Goal: Register for event/course

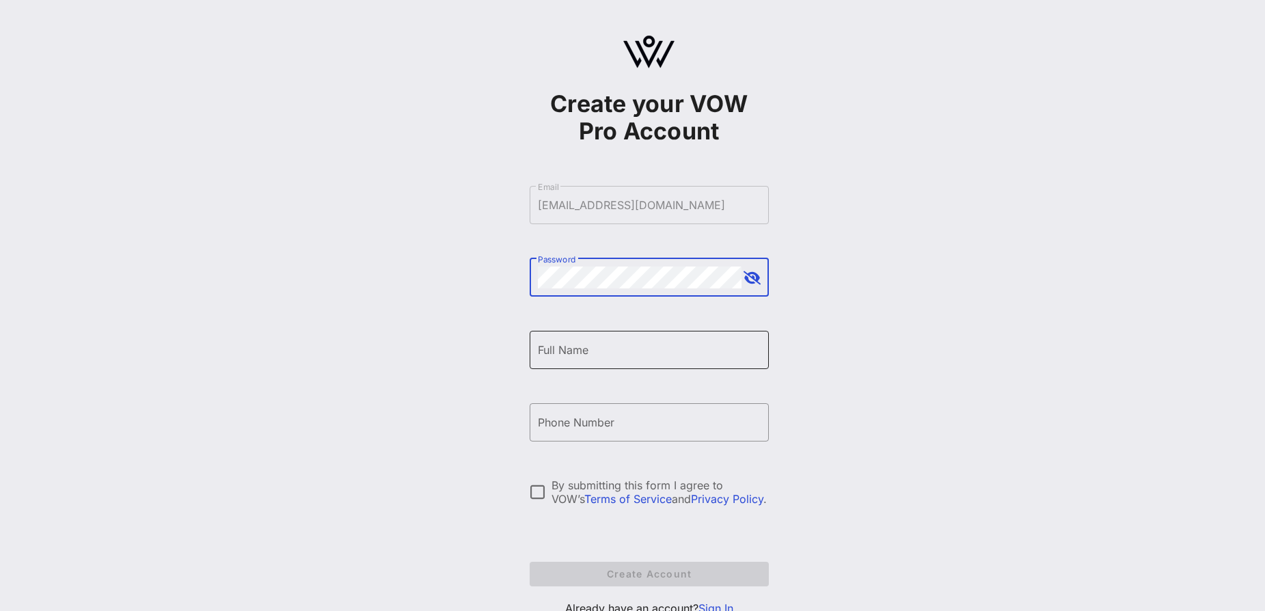
click at [628, 342] on input "Full Name" at bounding box center [649, 350] width 223 height 22
type input "[PERSON_NAME]"
type input "[PHONE_NUMBER]"
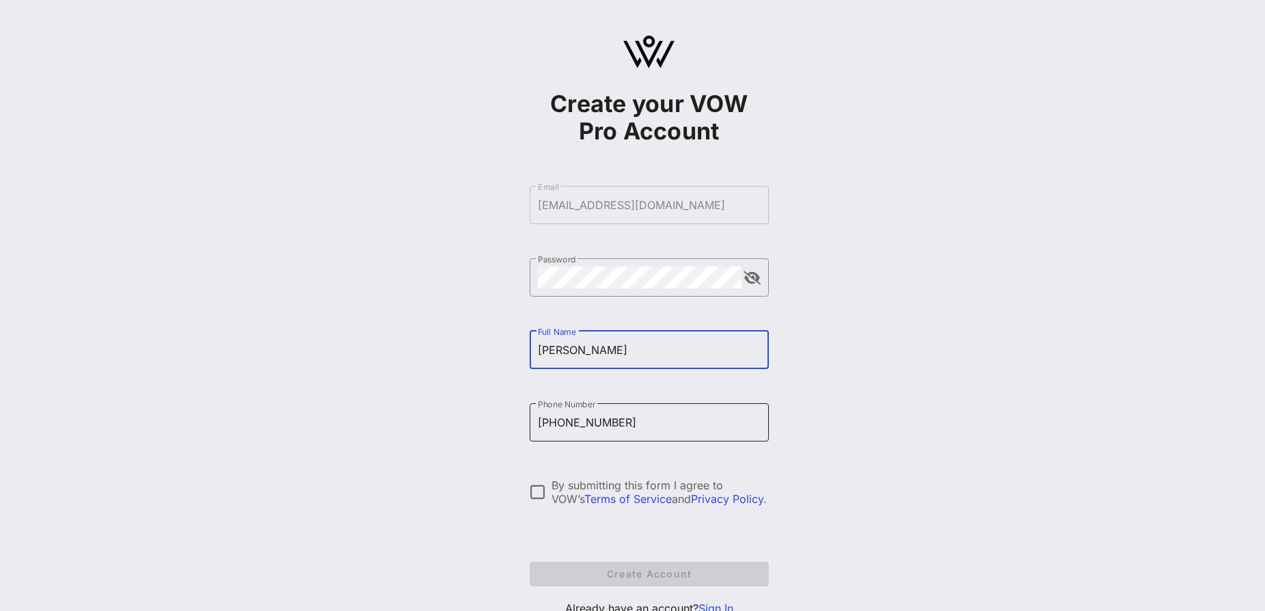
click at [630, 428] on input "[PHONE_NUMBER]" at bounding box center [649, 422] width 223 height 22
click at [535, 490] on div at bounding box center [537, 491] width 23 height 23
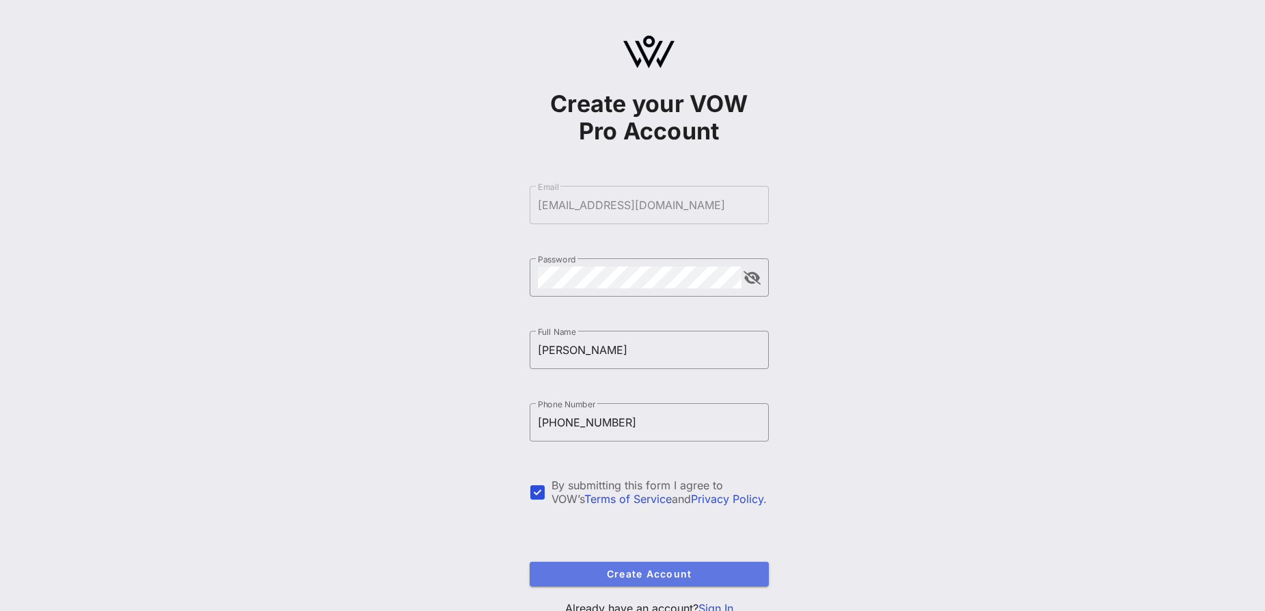
click at [680, 566] on button "Create Account" at bounding box center [648, 574] width 239 height 25
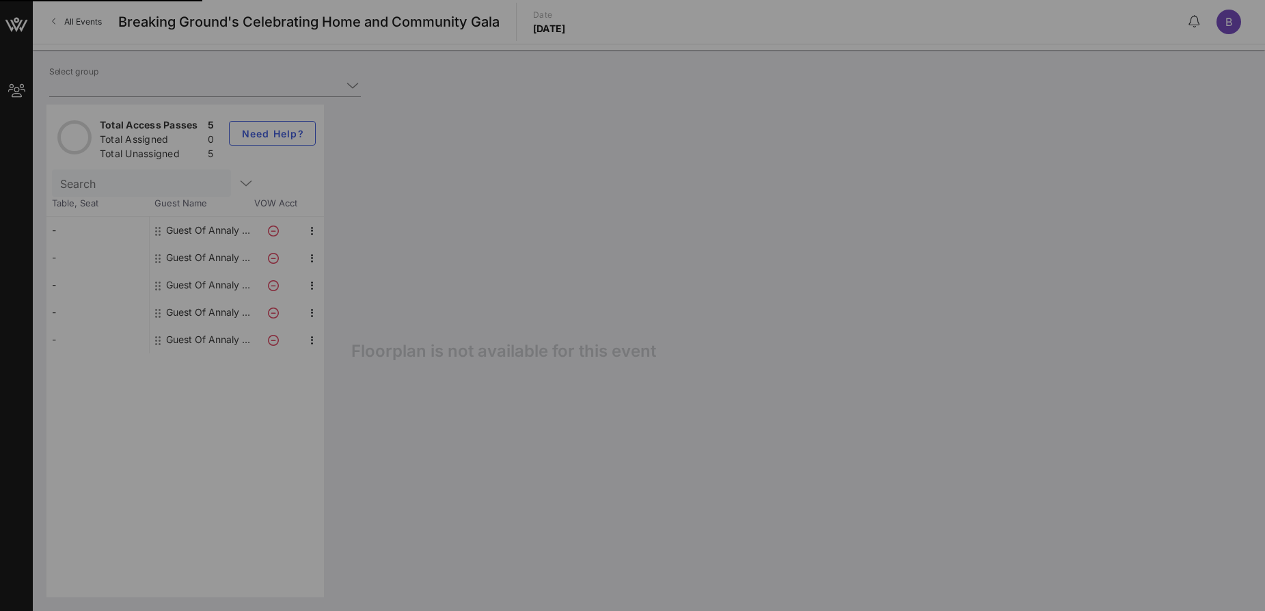
type input "Annaly Capital Management (Benefactor) [[PERSON_NAME], [EMAIL_ADDRESS][DOMAIN_N…"
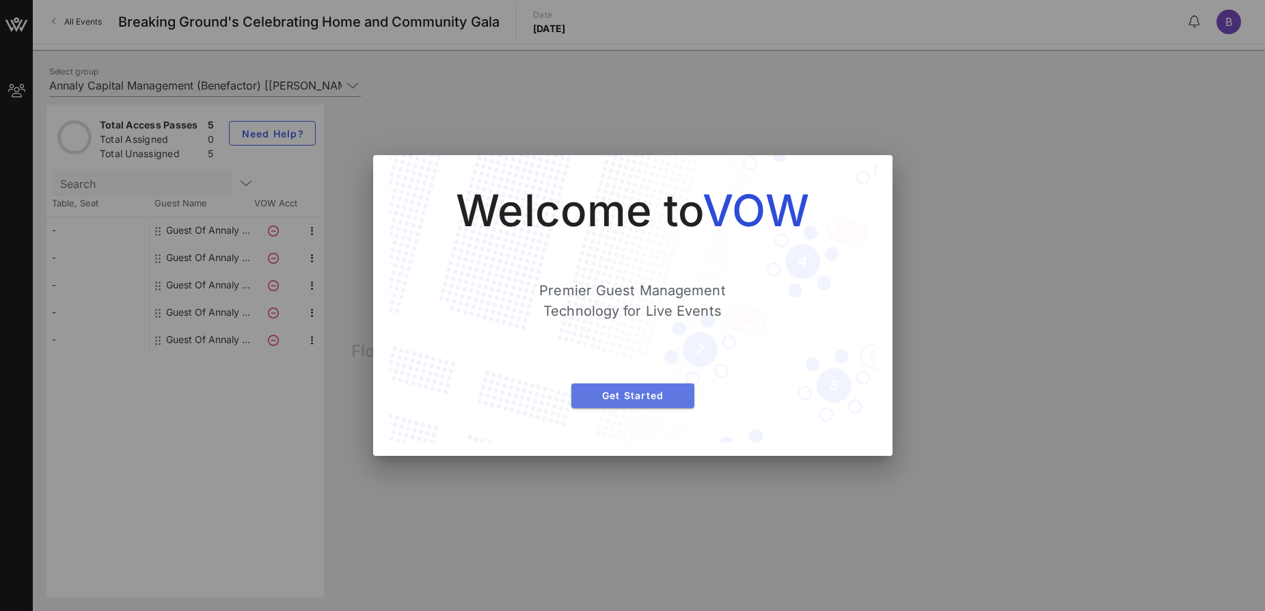
click at [661, 396] on span "Get Started" at bounding box center [632, 395] width 101 height 12
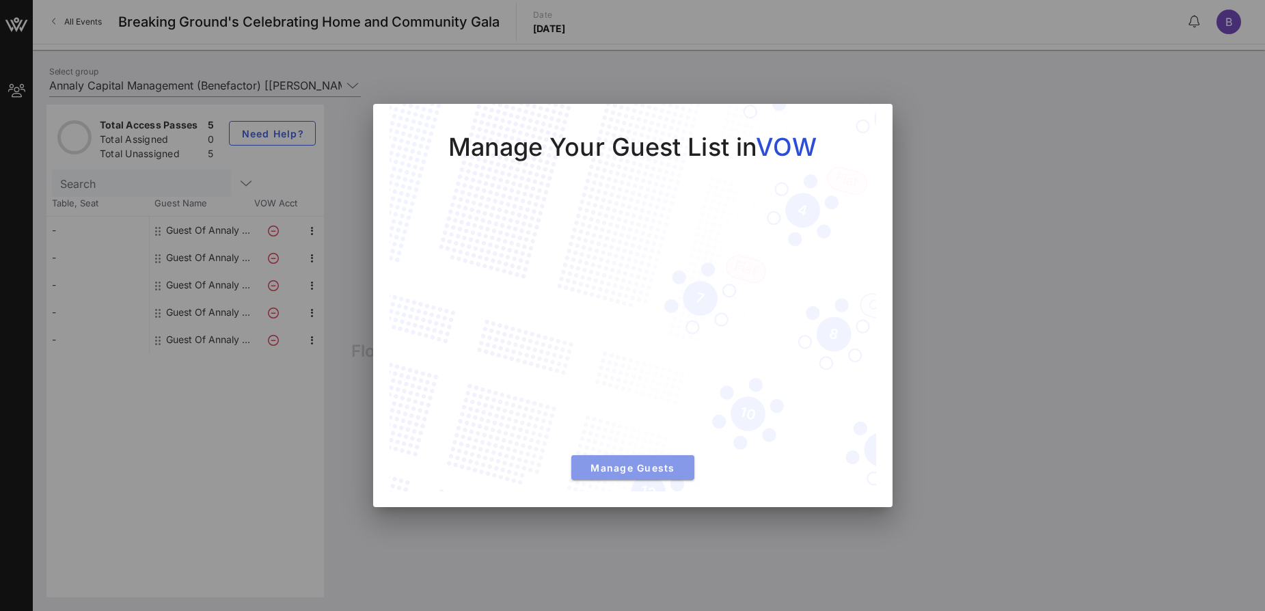
click at [644, 473] on button "Manage Guests" at bounding box center [632, 467] width 123 height 25
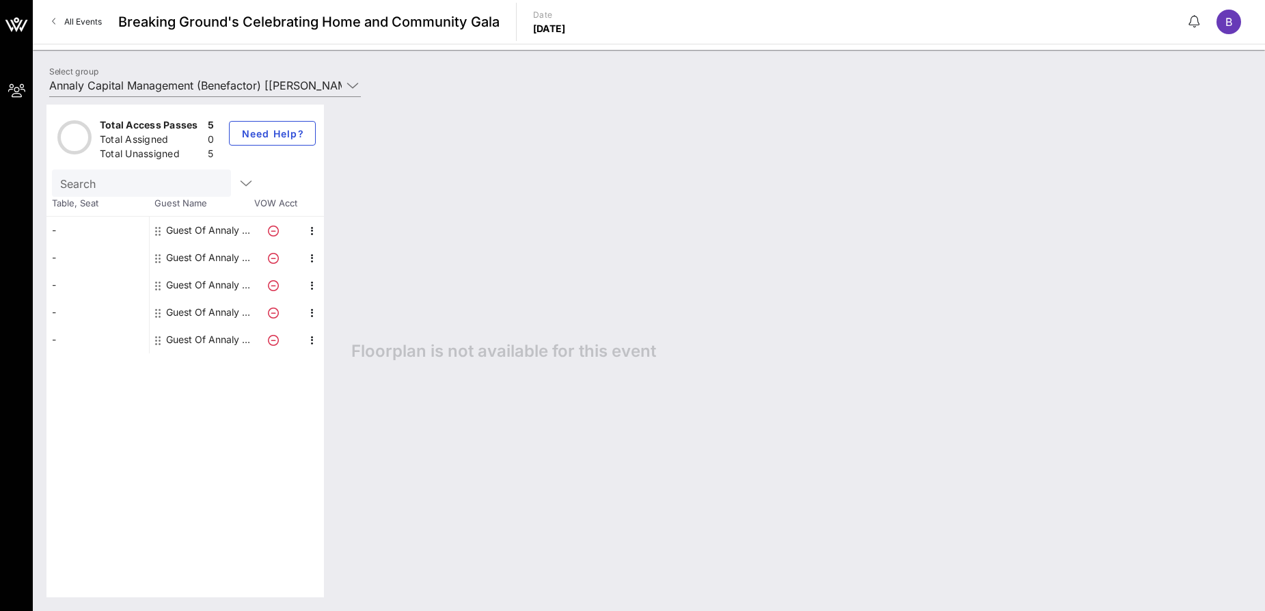
click at [222, 228] on div "Guest Of Annaly Capital Management" at bounding box center [209, 230] width 86 height 27
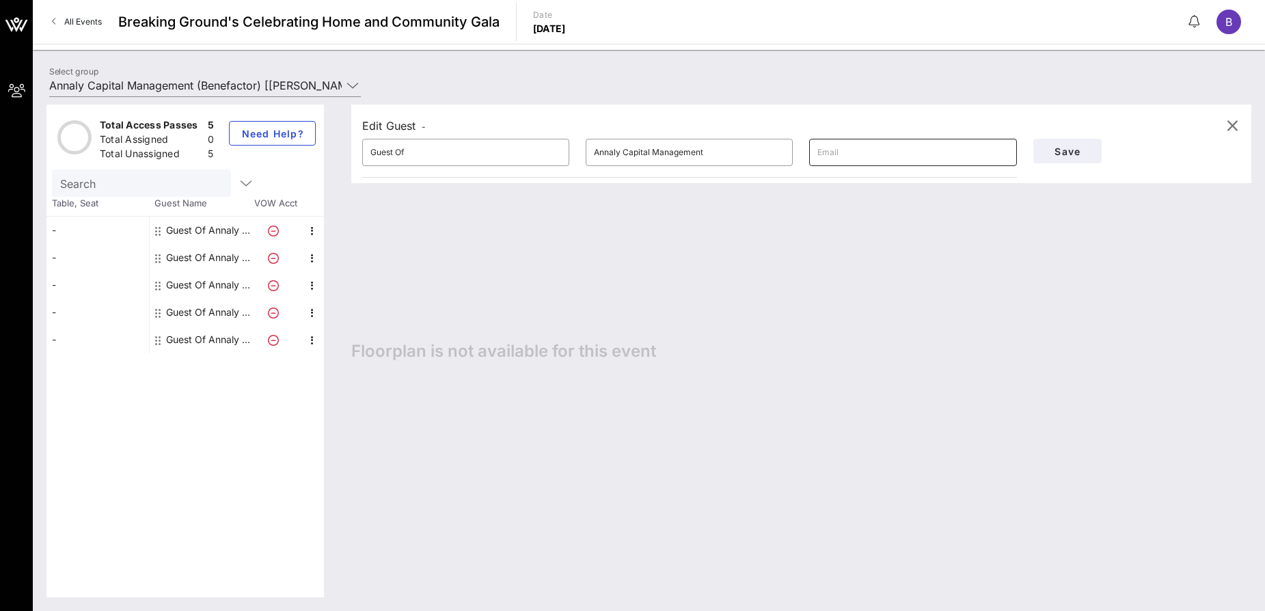
click at [849, 157] on input "text" at bounding box center [912, 152] width 191 height 22
click at [413, 155] on input "Guest Of" at bounding box center [465, 152] width 191 height 22
click at [184, 231] on div "Guest Of Annaly Capital Management" at bounding box center [209, 230] width 86 height 27
click at [444, 149] on input "Guest Of" at bounding box center [465, 152] width 191 height 22
click at [436, 161] on input "Guest Of" at bounding box center [465, 152] width 191 height 22
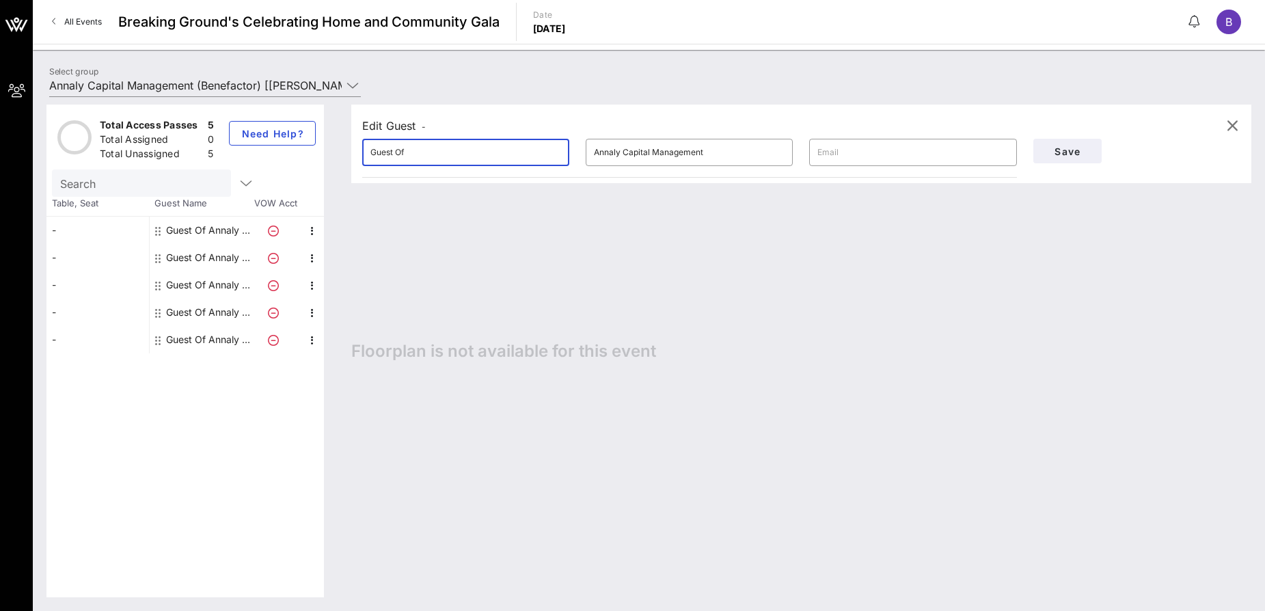
drag, startPoint x: 510, startPoint y: 156, endPoint x: 321, endPoint y: 143, distance: 189.7
click at [321, 143] on div "Total Access Passes 5 Total Assigned 0 Total Unassigned 5 Need Help? Search Tab…" at bounding box center [648, 351] width 1204 height 493
type input "[PERSON_NAME]"
click at [842, 148] on input "text" at bounding box center [912, 152] width 191 height 22
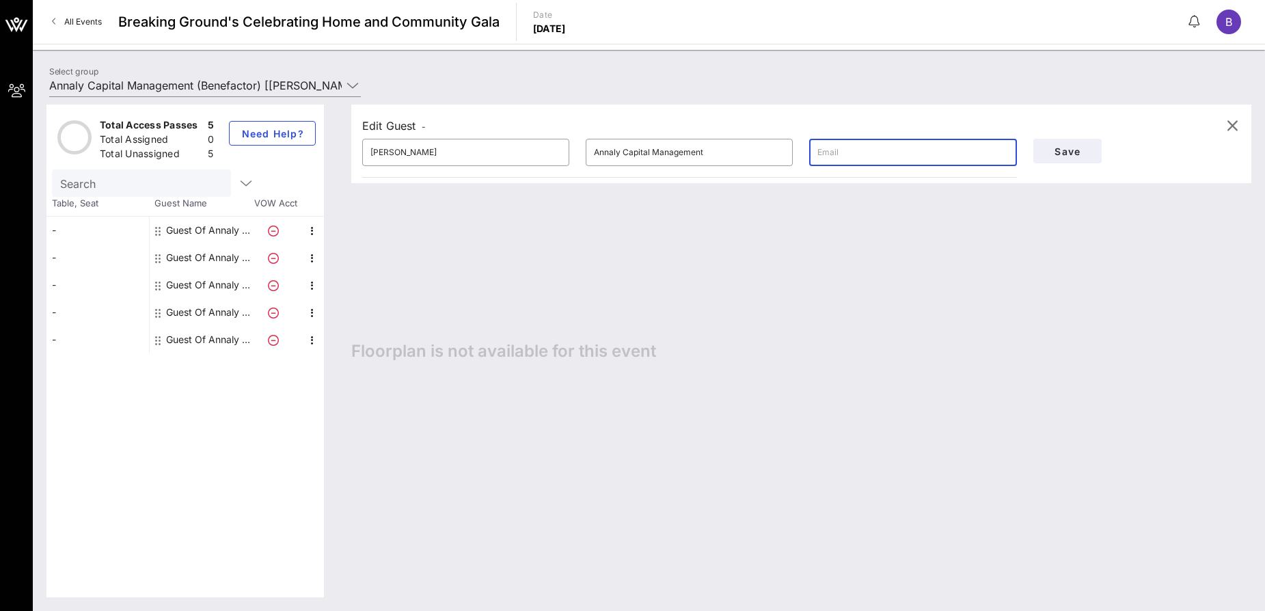
paste input "[PERSON_NAME][EMAIL_ADDRESS][DOMAIN_NAME]"
type input "[PERSON_NAME][EMAIL_ADDRESS][DOMAIN_NAME]"
click at [1070, 154] on span "Save" at bounding box center [1067, 152] width 46 height 12
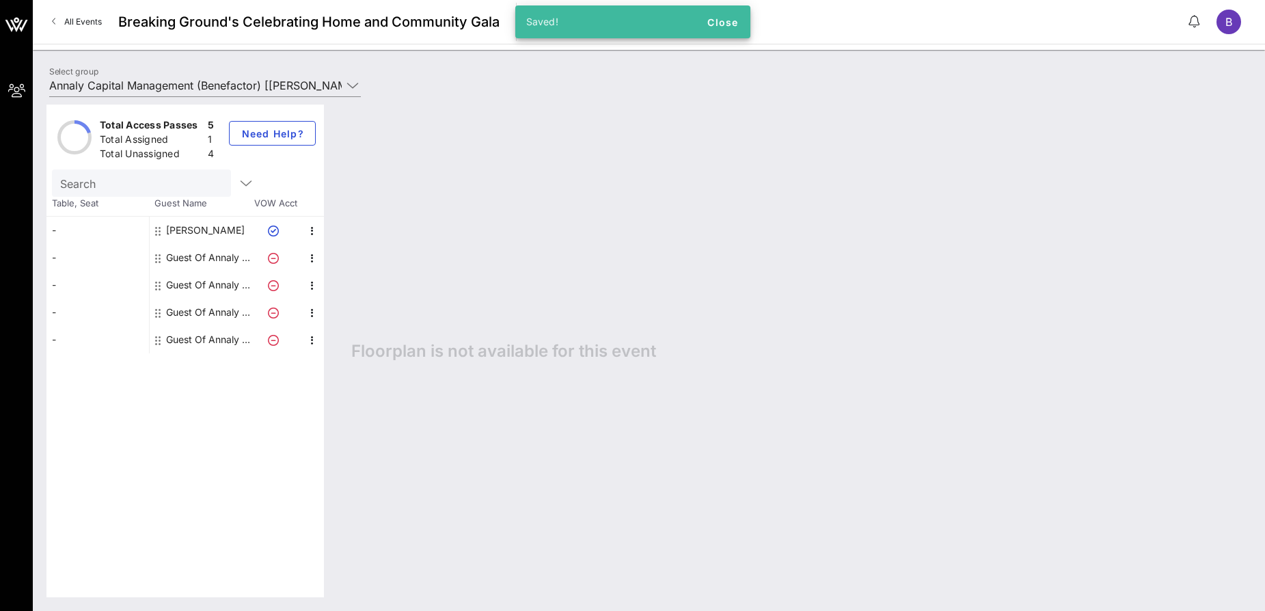
click at [213, 257] on div "Guest Of Annaly Capital Management" at bounding box center [209, 257] width 86 height 27
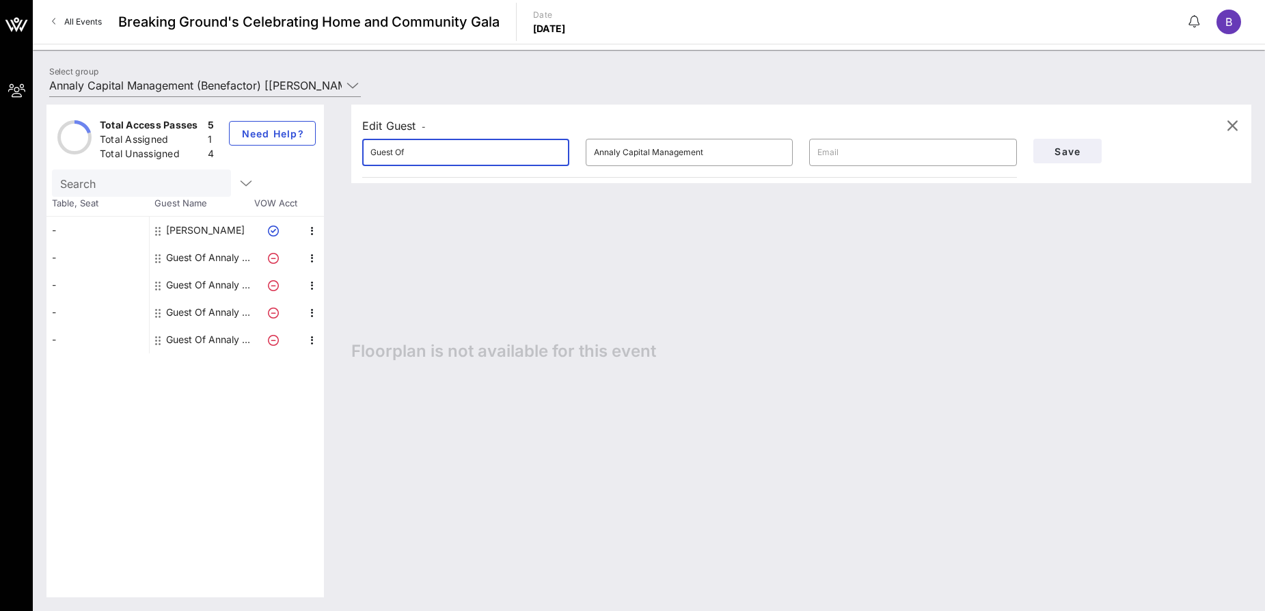
drag, startPoint x: 473, startPoint y: 159, endPoint x: 240, endPoint y: 156, distance: 232.3
click at [240, 156] on div "Total Access Passes 5 Total Assigned 1 Total Unassigned 4 Need Help? Search Tab…" at bounding box center [648, 351] width 1204 height 493
type input "[PERSON_NAME]"
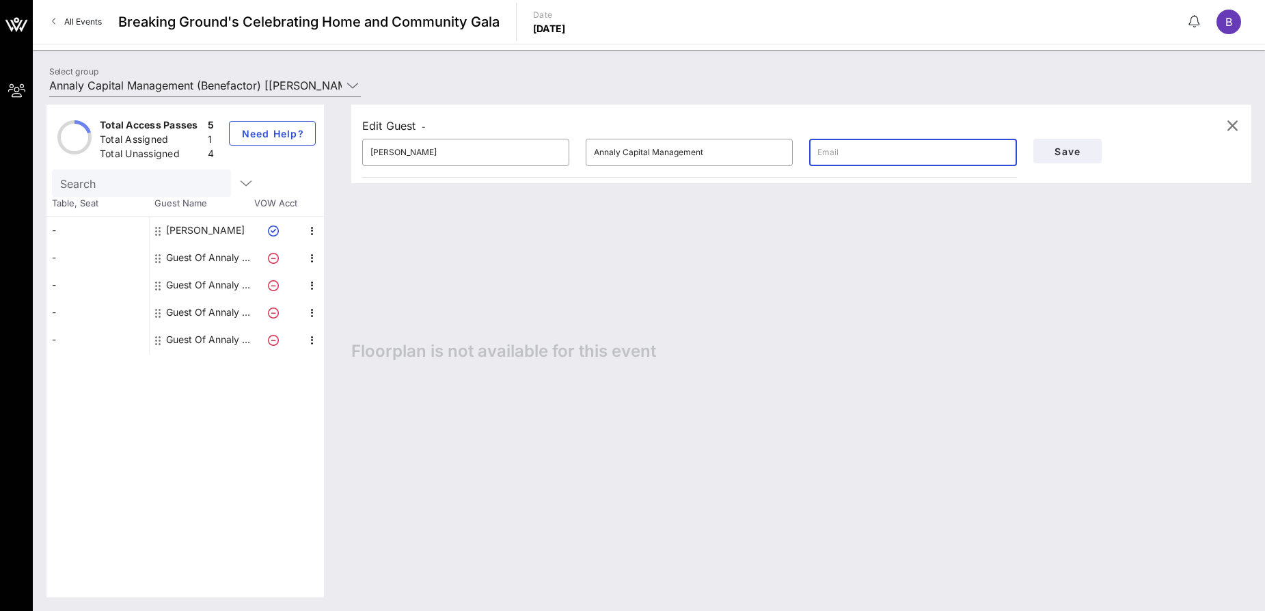
click at [848, 143] on input "text" at bounding box center [912, 152] width 191 height 22
paste input "[EMAIL_ADDRESS][DOMAIN_NAME]"
type input "[EMAIL_ADDRESS][DOMAIN_NAME]"
click at [1061, 148] on span "Save" at bounding box center [1067, 152] width 46 height 12
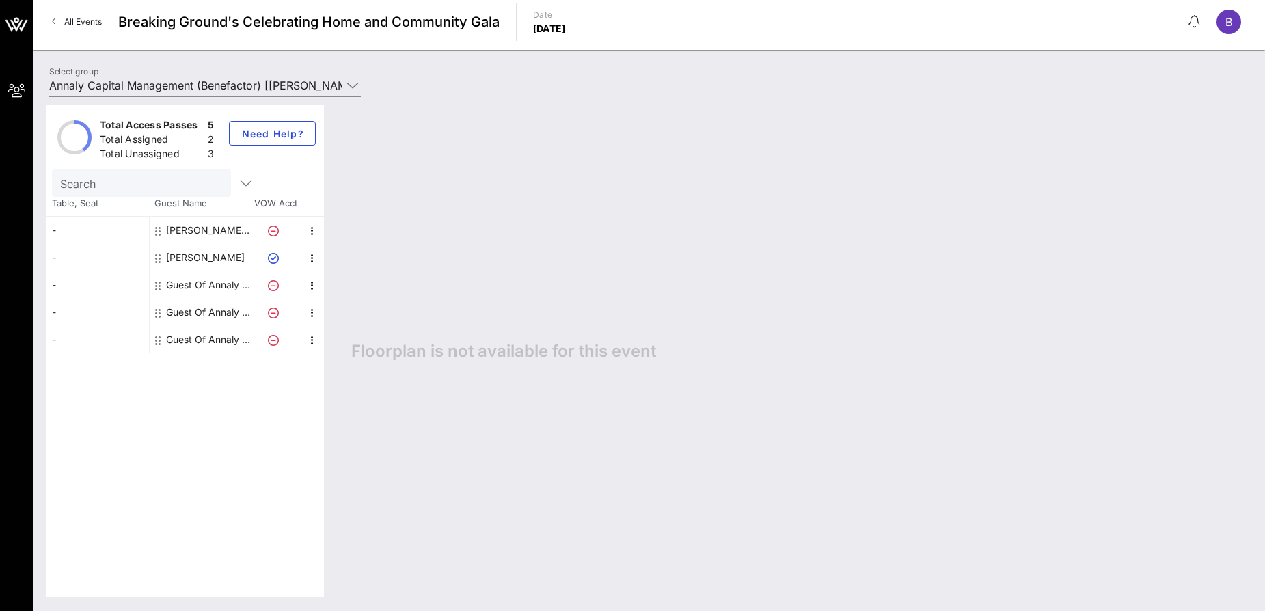
click at [236, 234] on div "[PERSON_NAME] Annaly Capital Management" at bounding box center [209, 230] width 86 height 27
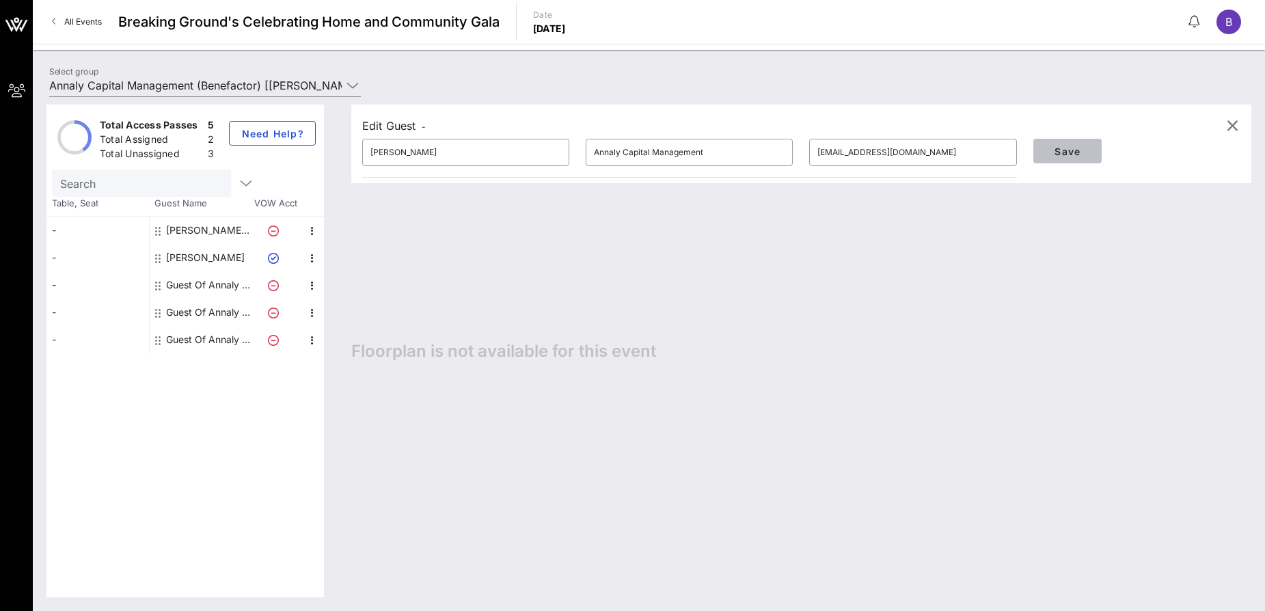
click at [1052, 150] on span "Save" at bounding box center [1067, 152] width 46 height 12
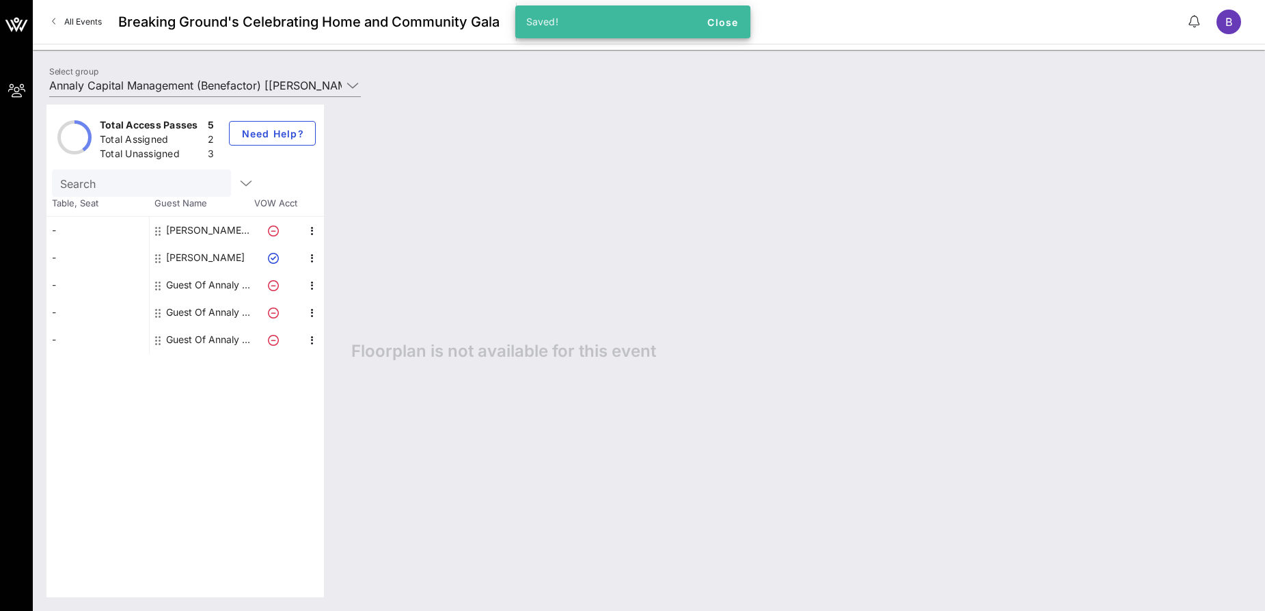
click at [206, 234] on div "[PERSON_NAME] Annaly Capital Management" at bounding box center [209, 230] width 86 height 27
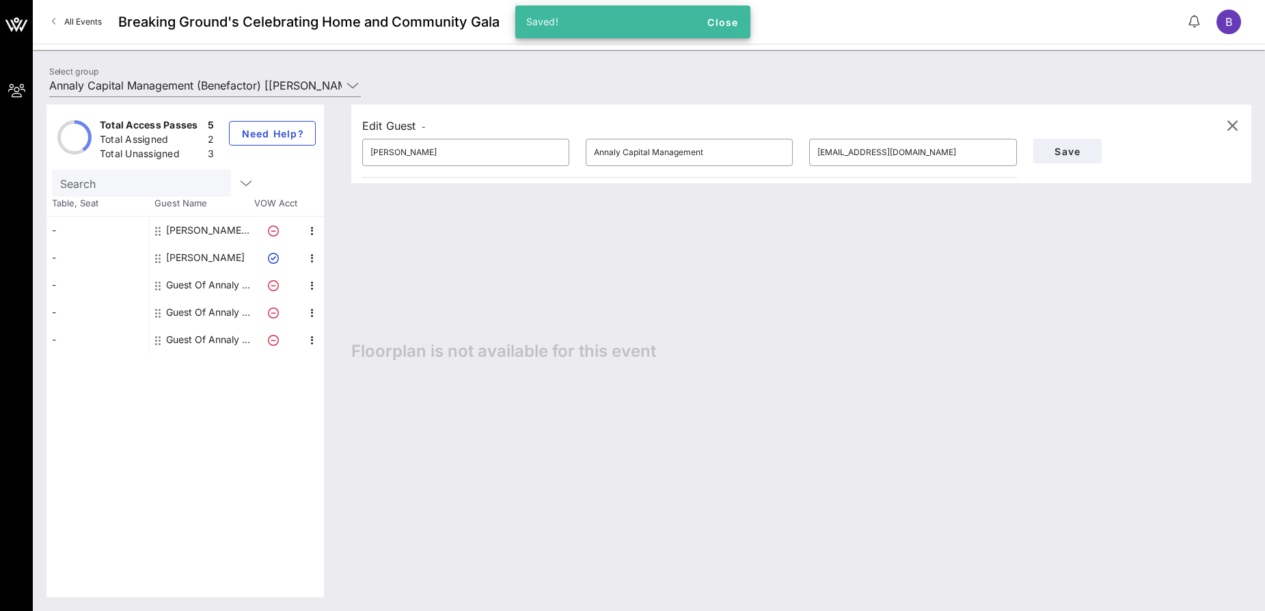
click at [206, 256] on div "[PERSON_NAME]" at bounding box center [205, 257] width 79 height 27
type input "[PERSON_NAME]"
type input "[PERSON_NAME][EMAIL_ADDRESS][DOMAIN_NAME]"
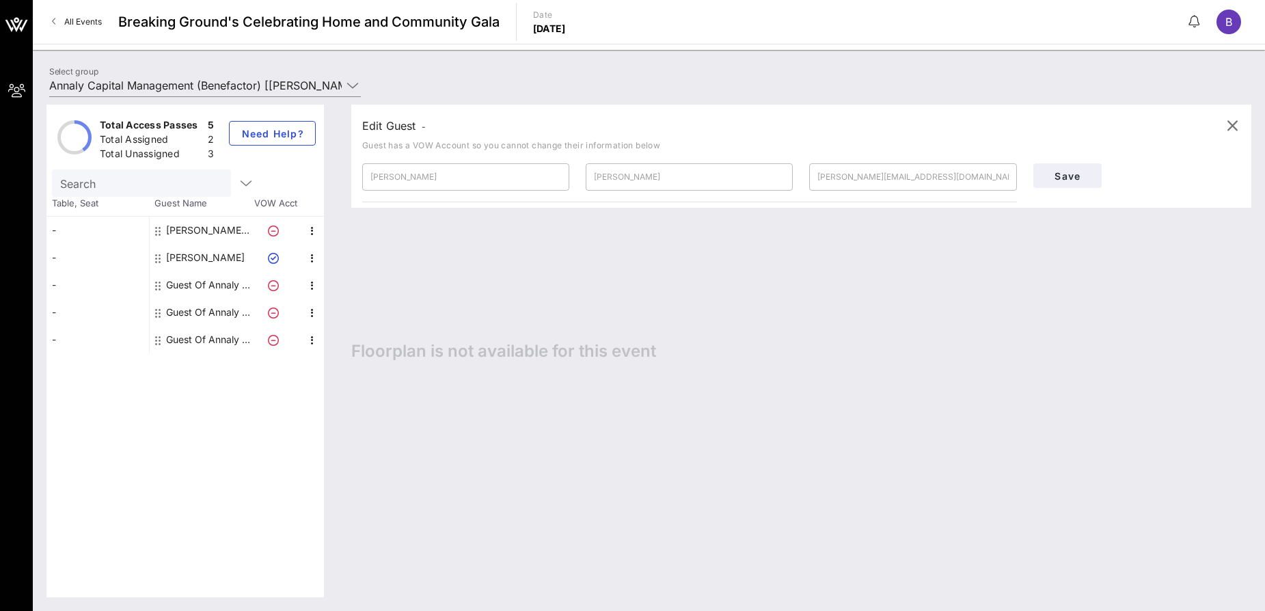
click at [202, 228] on div "[PERSON_NAME] Annaly Capital Management" at bounding box center [209, 230] width 86 height 27
type input "[PERSON_NAME]"
type input "Annaly Capital Management"
type input "[EMAIL_ADDRESS][DOMAIN_NAME]"
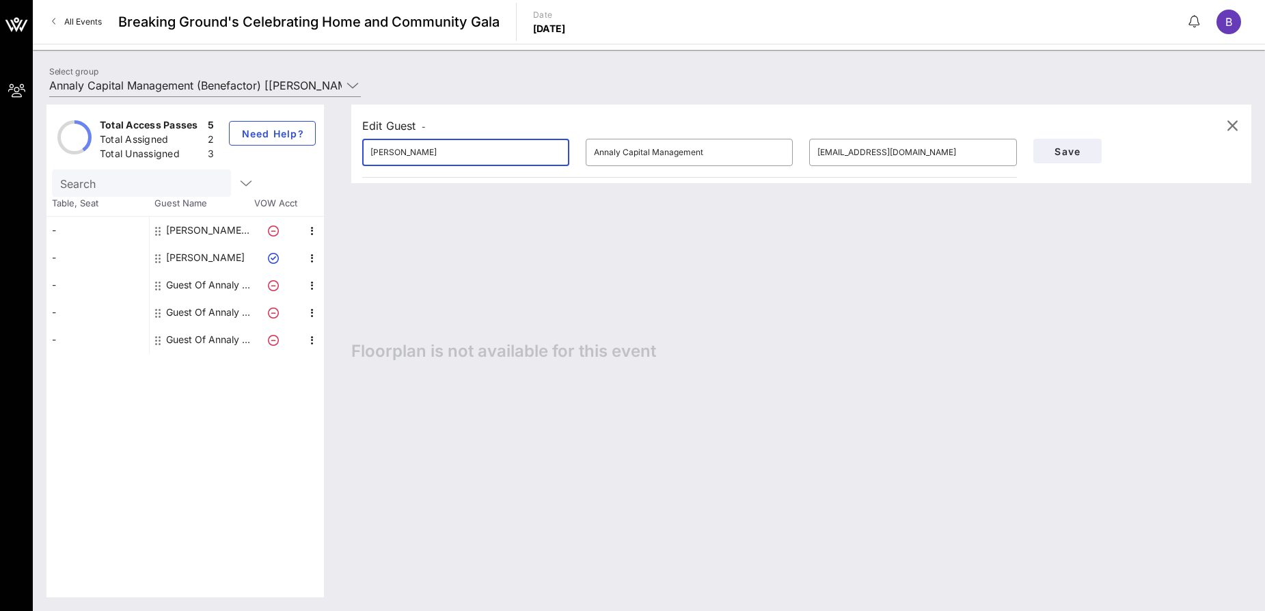
click at [454, 148] on input "[PERSON_NAME]" at bounding box center [465, 152] width 191 height 22
click at [210, 263] on div "[PERSON_NAME]" at bounding box center [205, 257] width 79 height 27
type input "[PERSON_NAME]"
type input "[PERSON_NAME][EMAIL_ADDRESS][DOMAIN_NAME]"
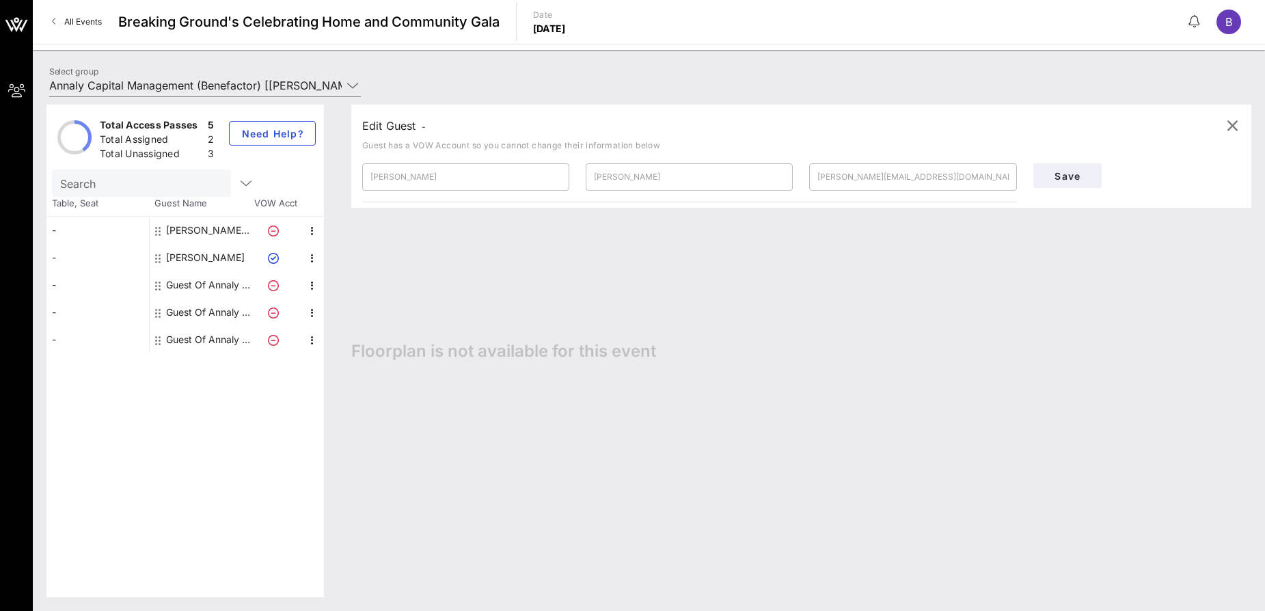
click at [204, 285] on div "Guest Of Annaly Capital Management" at bounding box center [209, 284] width 86 height 27
type input "Guest Of"
type input "Annaly Capital Management"
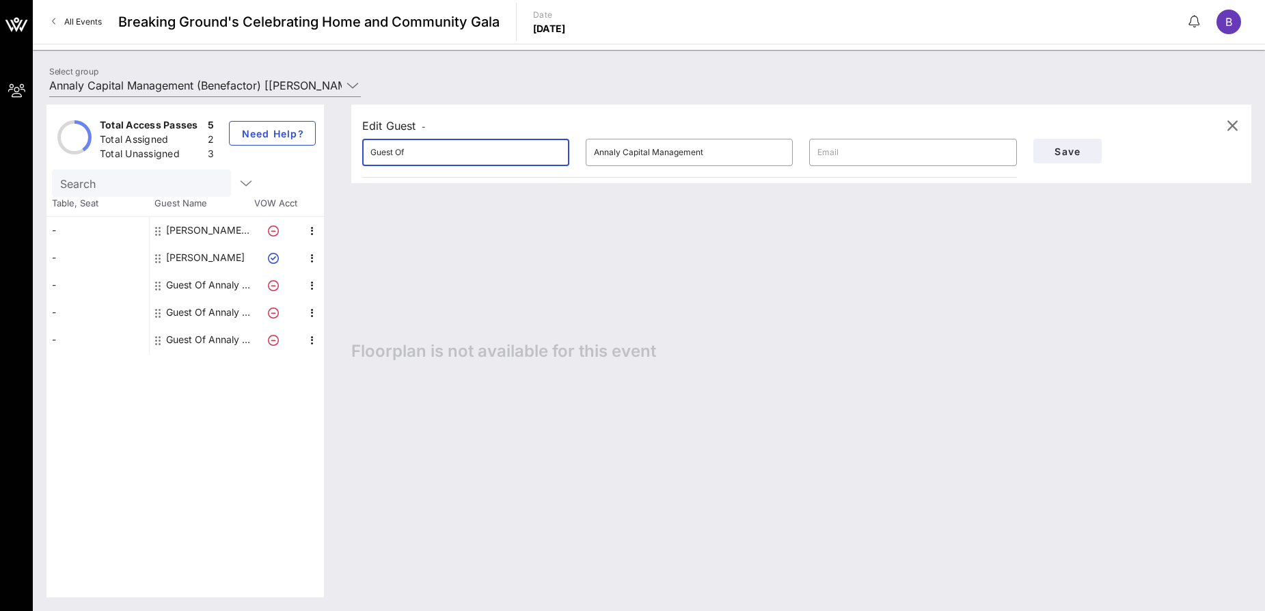
click at [473, 161] on input "Guest Of" at bounding box center [465, 152] width 191 height 22
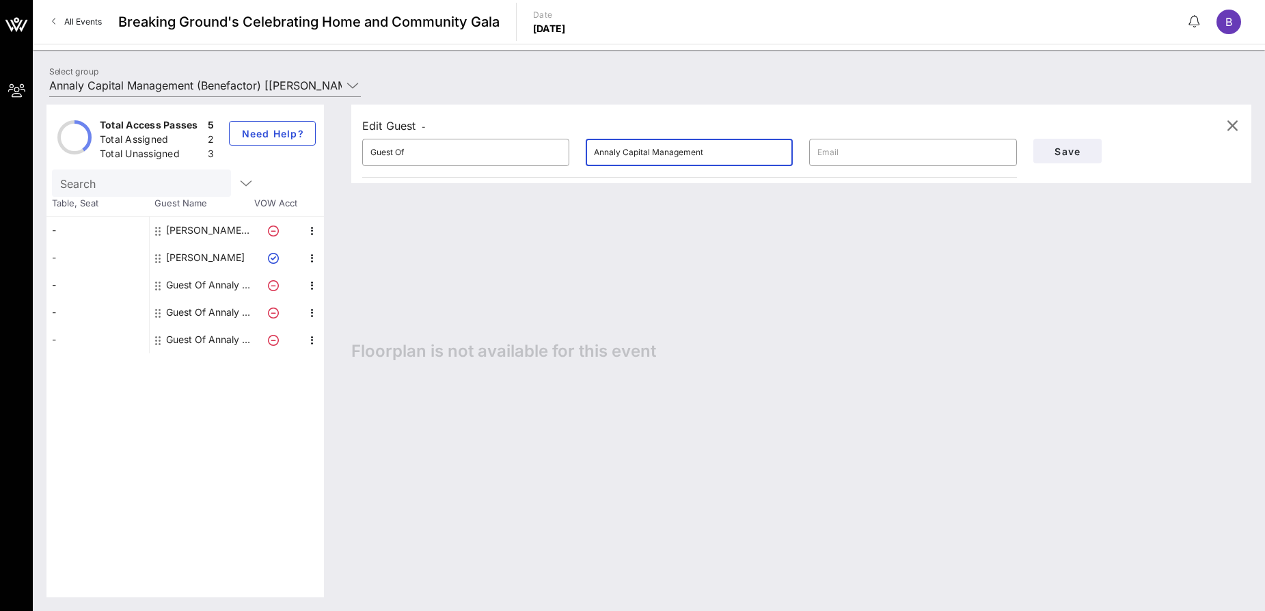
click at [659, 158] on input "Annaly Capital Management" at bounding box center [689, 152] width 191 height 22
click at [692, 155] on input "Annaly Capital Management" at bounding box center [689, 152] width 191 height 22
click at [245, 227] on div "[PERSON_NAME] Annaly Capital Management" at bounding box center [209, 230] width 86 height 27
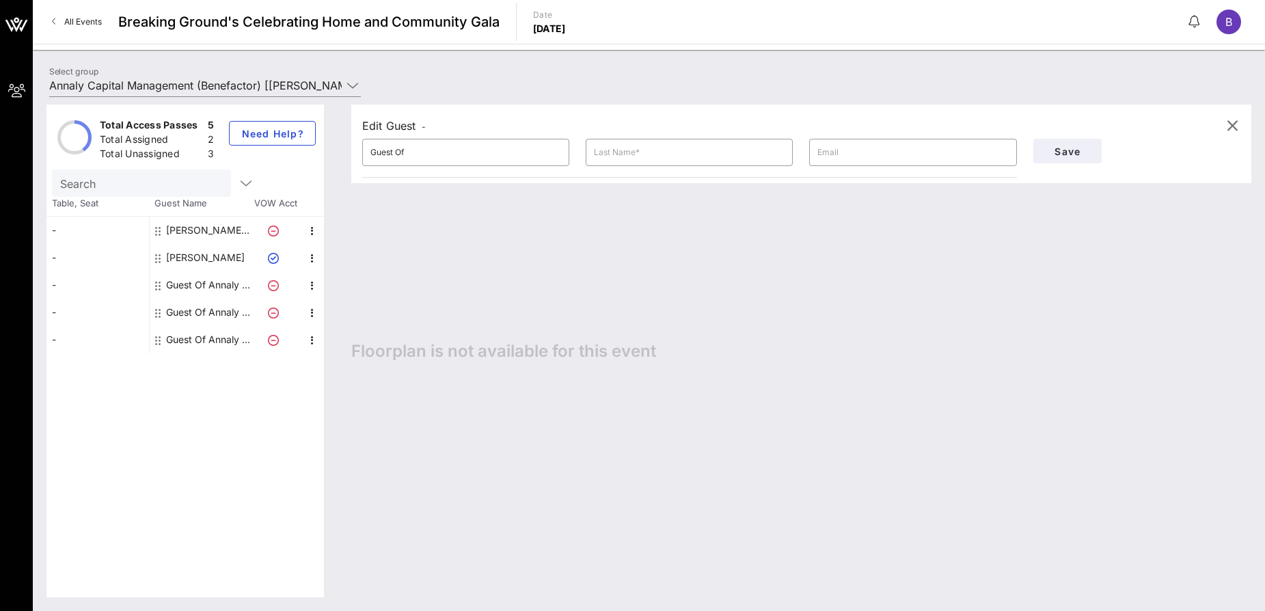
type input "[PERSON_NAME]"
type input "Annaly Capital Management"
type input "[EMAIL_ADDRESS][DOMAIN_NAME]"
click at [415, 154] on input "[PERSON_NAME]" at bounding box center [465, 152] width 191 height 22
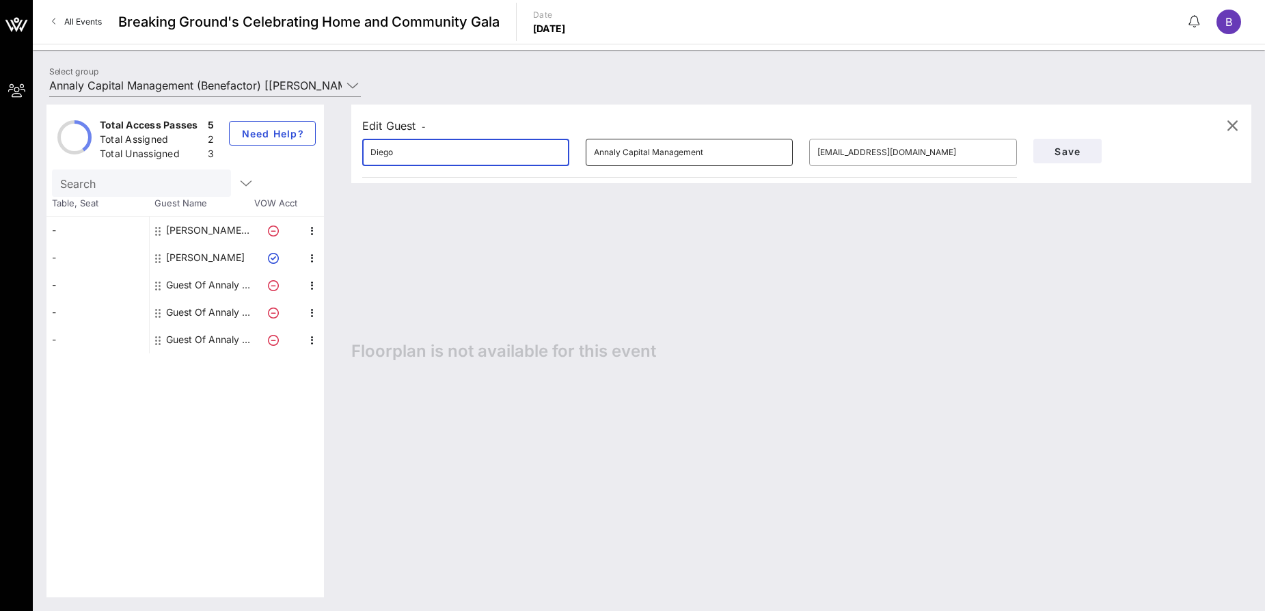
type input "Diego"
click at [633, 163] on input "Annaly Capital Management" at bounding box center [689, 152] width 191 height 22
click at [633, 152] on input "Annaly Capital Management" at bounding box center [689, 152] width 191 height 22
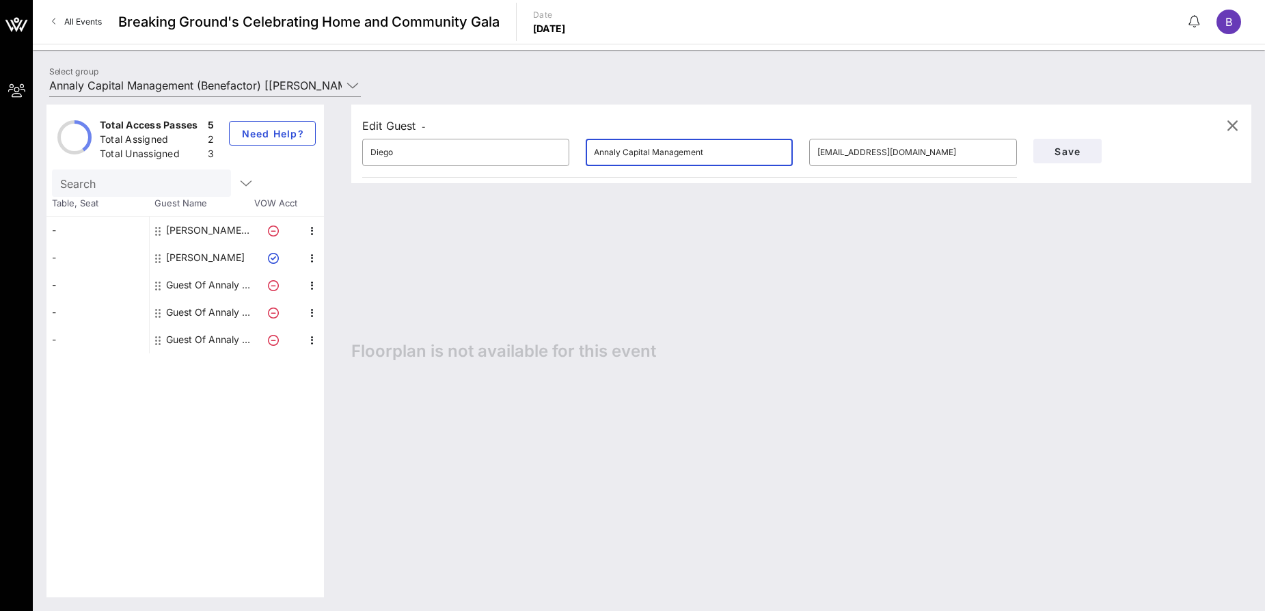
click at [633, 152] on input "Annaly Capital Management" at bounding box center [689, 152] width 191 height 22
paste input "[PERSON_NAME]"
type input "[PERSON_NAME]"
click at [1055, 156] on span "Save" at bounding box center [1067, 152] width 46 height 12
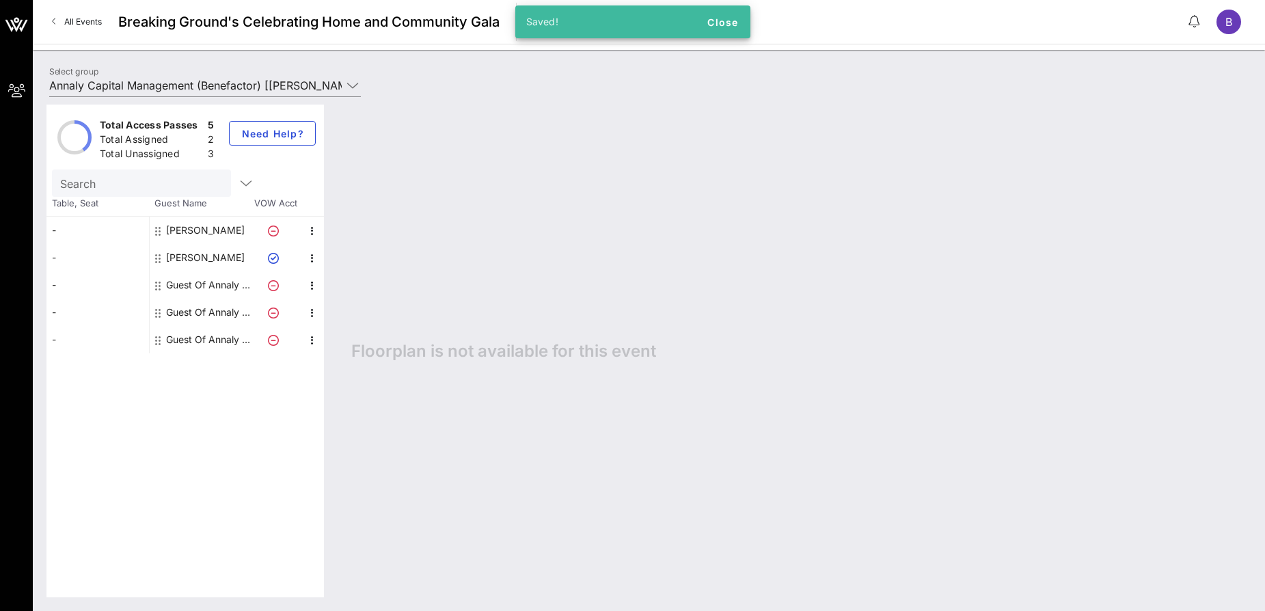
click at [203, 234] on div "[PERSON_NAME]" at bounding box center [205, 230] width 79 height 27
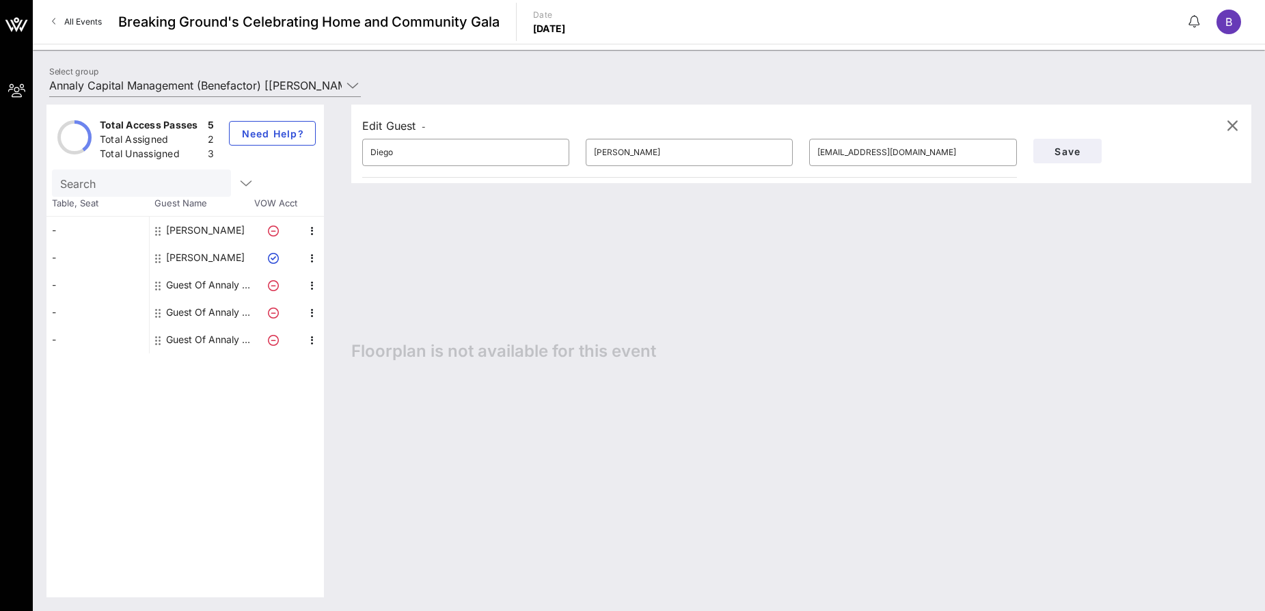
click at [204, 256] on div "[PERSON_NAME]" at bounding box center [205, 257] width 79 height 27
type input "[PERSON_NAME]"
type input "[PERSON_NAME][EMAIL_ADDRESS][DOMAIN_NAME]"
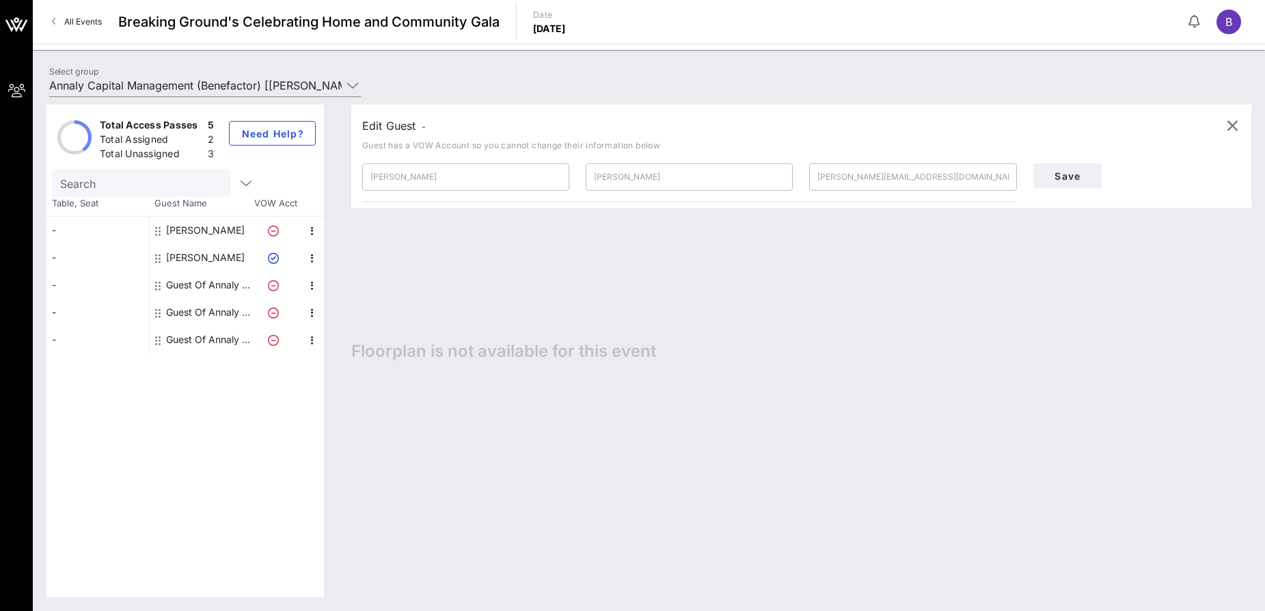
click at [205, 279] on div "Guest Of Annaly Capital Management" at bounding box center [209, 284] width 86 height 27
type input "Guest Of"
type input "Annaly Capital Management"
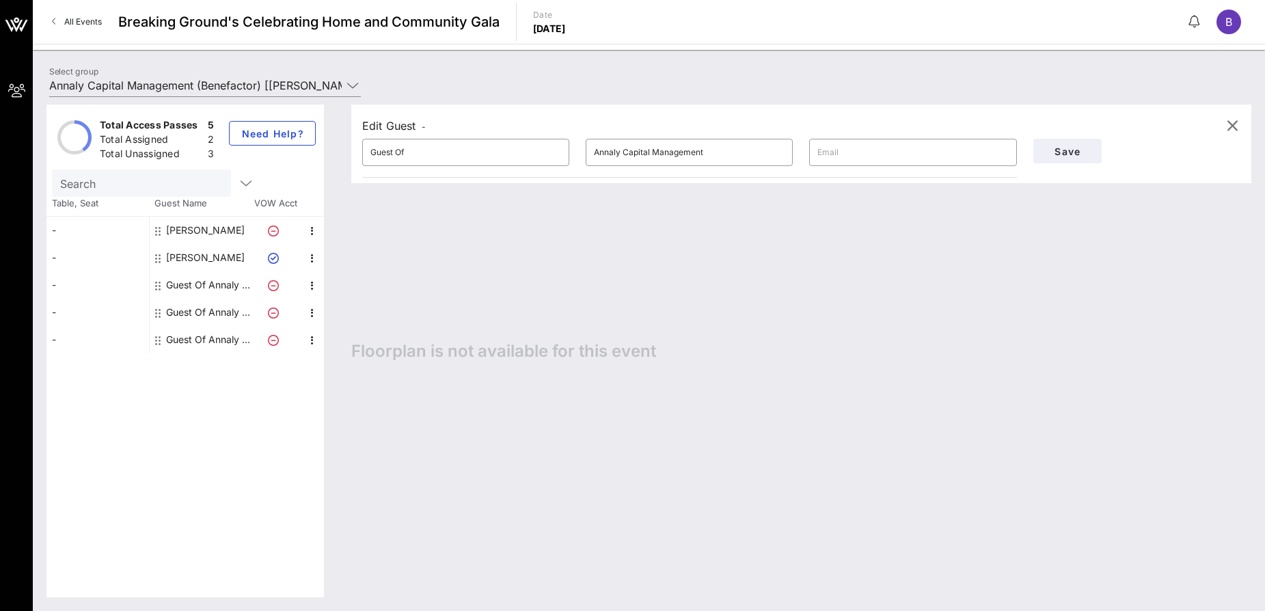
click at [209, 288] on div "Guest Of Annaly Capital Management" at bounding box center [209, 284] width 86 height 27
drag, startPoint x: 469, startPoint y: 151, endPoint x: 296, endPoint y: 143, distance: 172.3
click at [296, 143] on div "Total Access Passes 5 Total Assigned 2 Total Unassigned 3 Need Help? Search Tab…" at bounding box center [648, 351] width 1204 height 493
type input "[PERSON_NAME]"
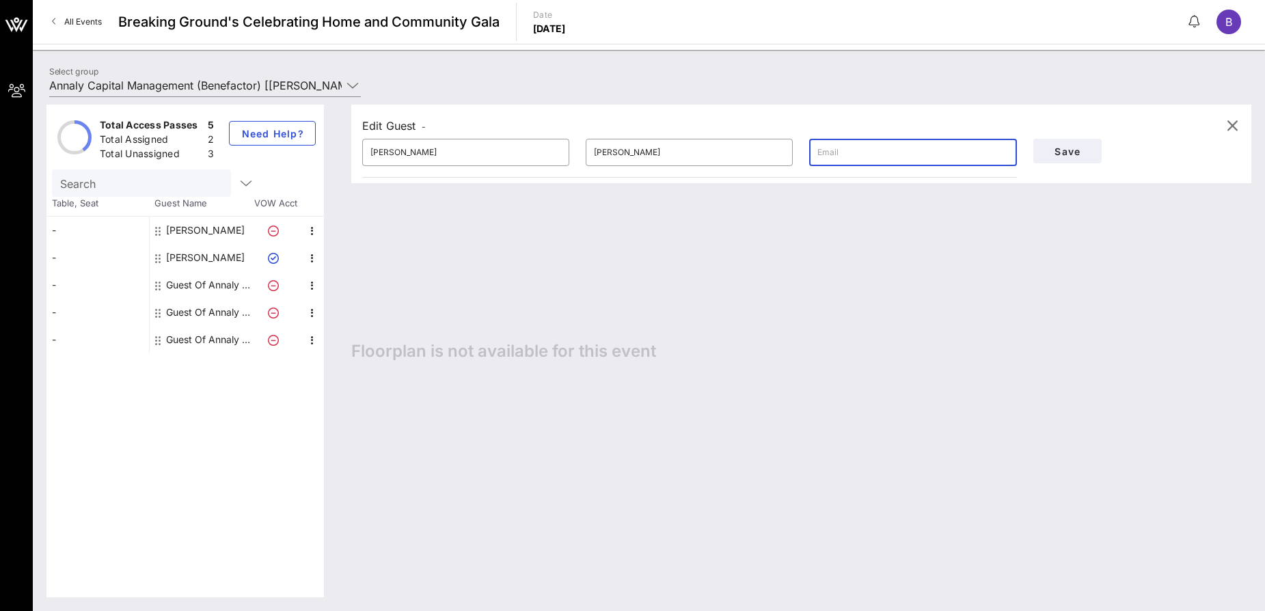
click at [984, 146] on input "text" at bounding box center [912, 152] width 191 height 22
paste input "[EMAIL_ADDRESS][DOMAIN_NAME]"
type input "[EMAIL_ADDRESS][DOMAIN_NAME]"
click at [1055, 156] on span "Save" at bounding box center [1067, 152] width 46 height 12
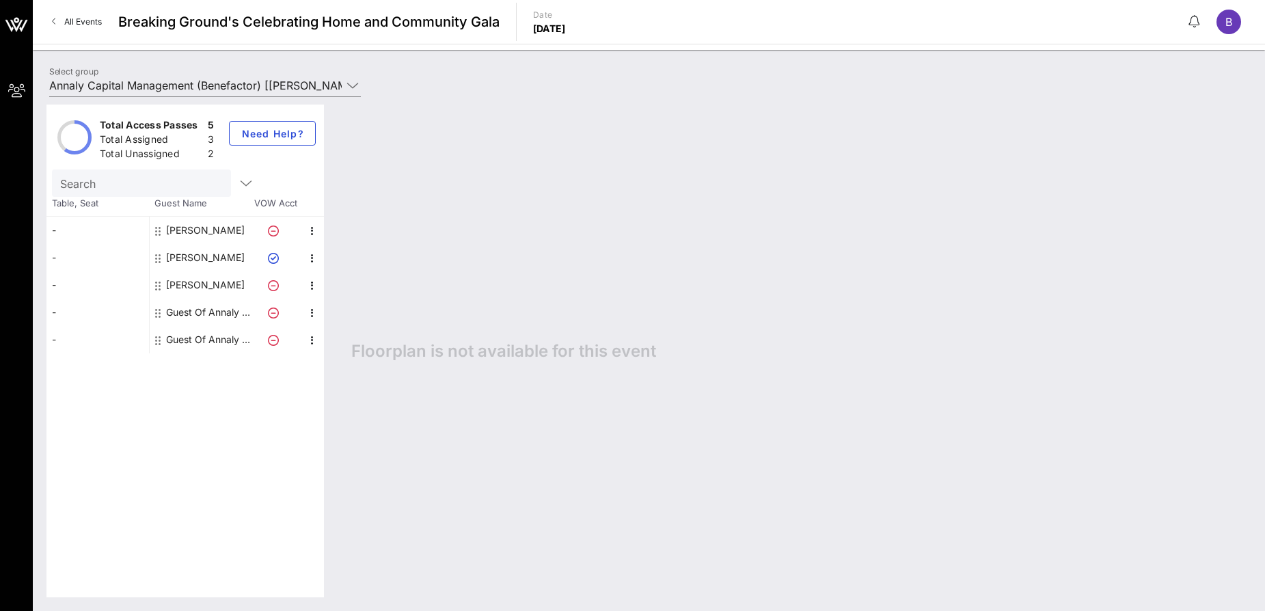
click at [204, 309] on div "Guest Of Annaly Capital Management" at bounding box center [209, 312] width 86 height 27
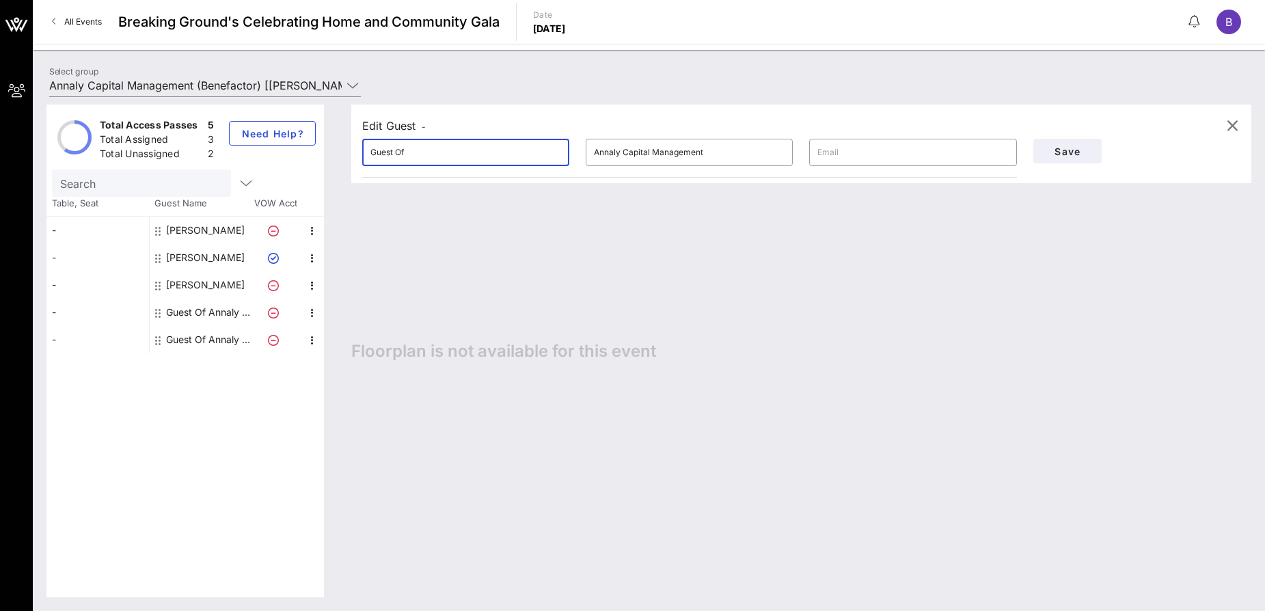
drag, startPoint x: 478, startPoint y: 157, endPoint x: 69, endPoint y: 147, distance: 408.7
click at [69, 147] on div "Total Access Passes 5 Total Assigned 3 Total Unassigned 2 Need Help? Search Tab…" at bounding box center [648, 351] width 1204 height 493
type input "[PERSON_NAME]"
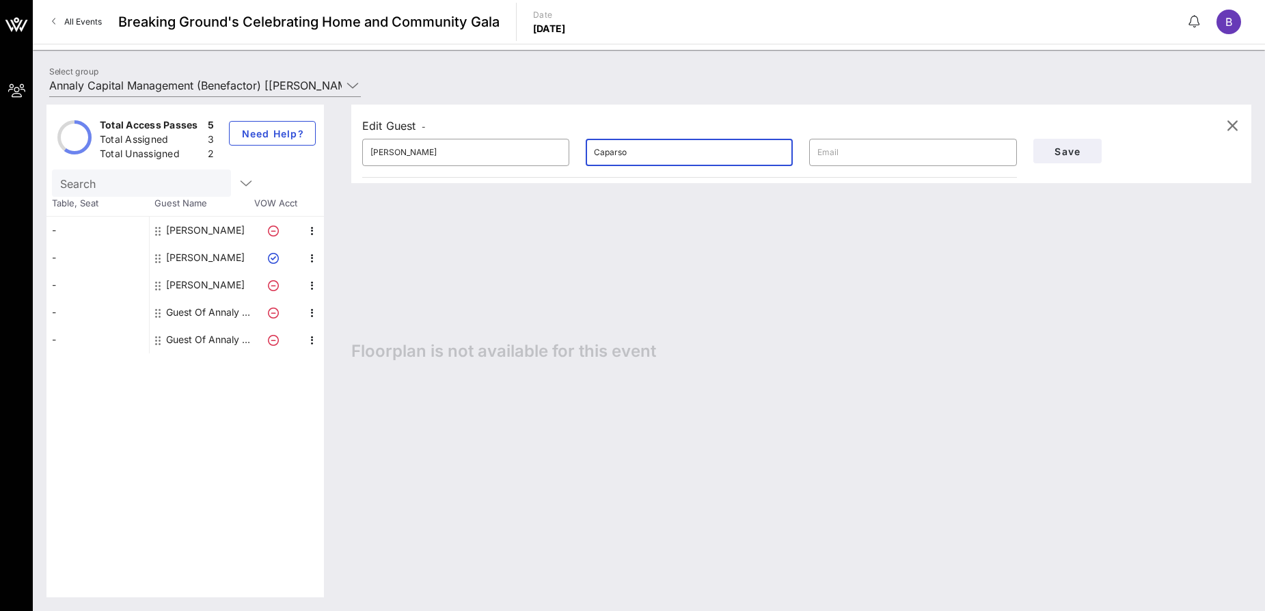
type input "Caparso"
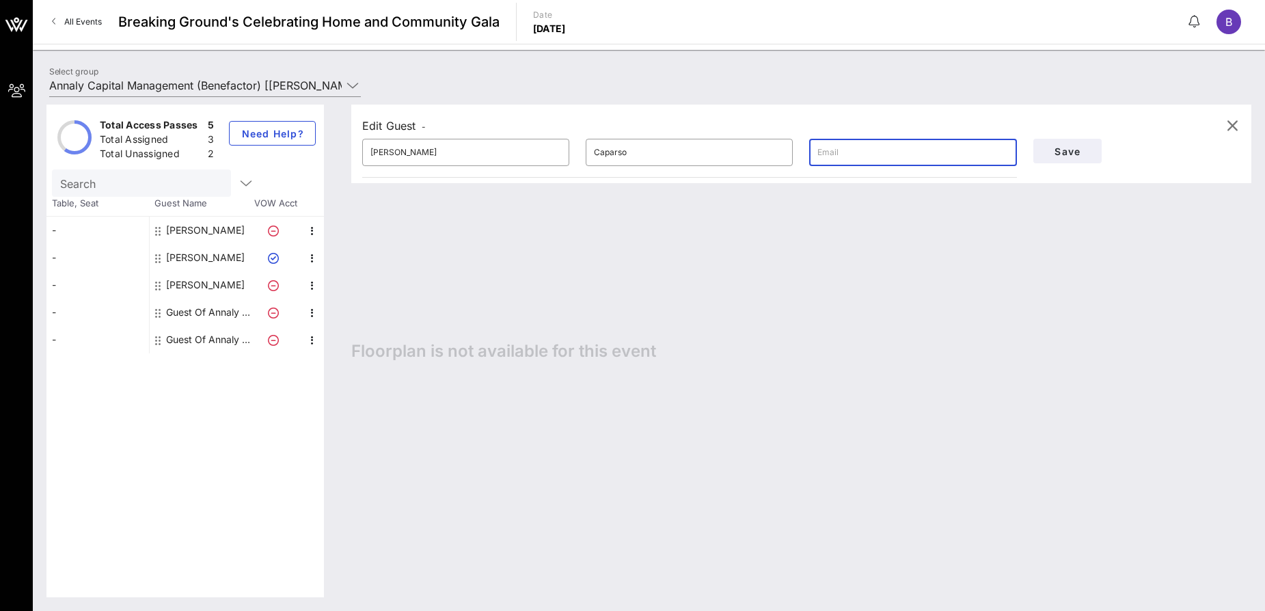
paste input "[EMAIL_ADDRESS][DOMAIN_NAME]"
type input "[EMAIL_ADDRESS][DOMAIN_NAME]"
click at [1060, 156] on span "Save" at bounding box center [1067, 152] width 46 height 12
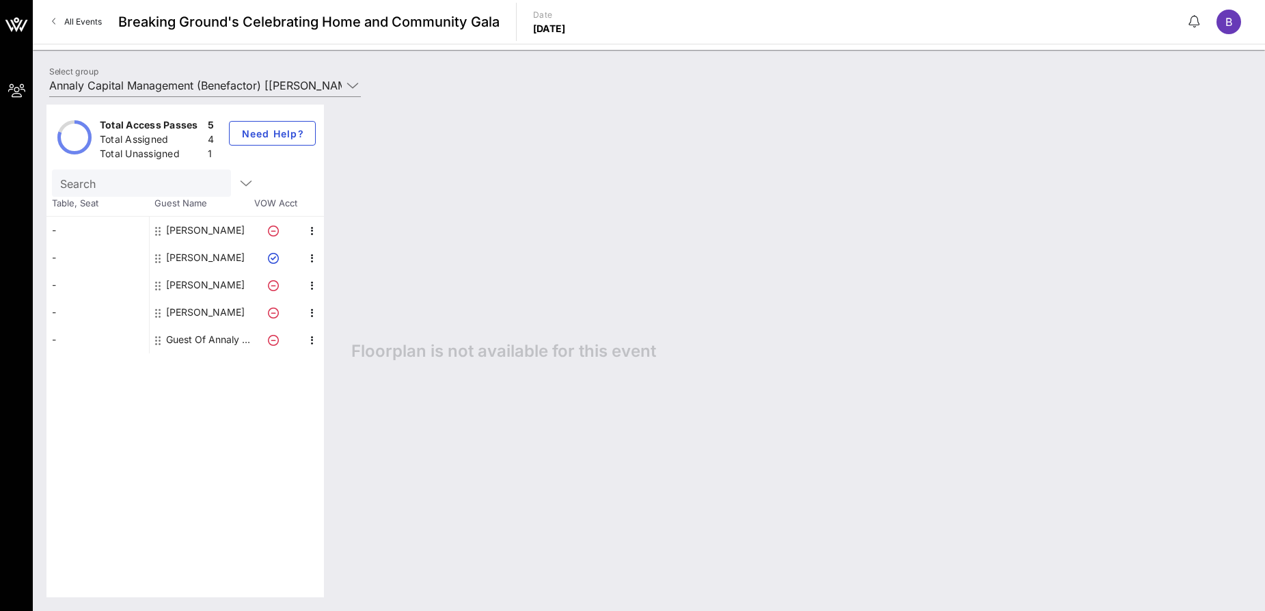
click at [210, 342] on div "Guest Of Annaly Capital Management" at bounding box center [209, 339] width 86 height 27
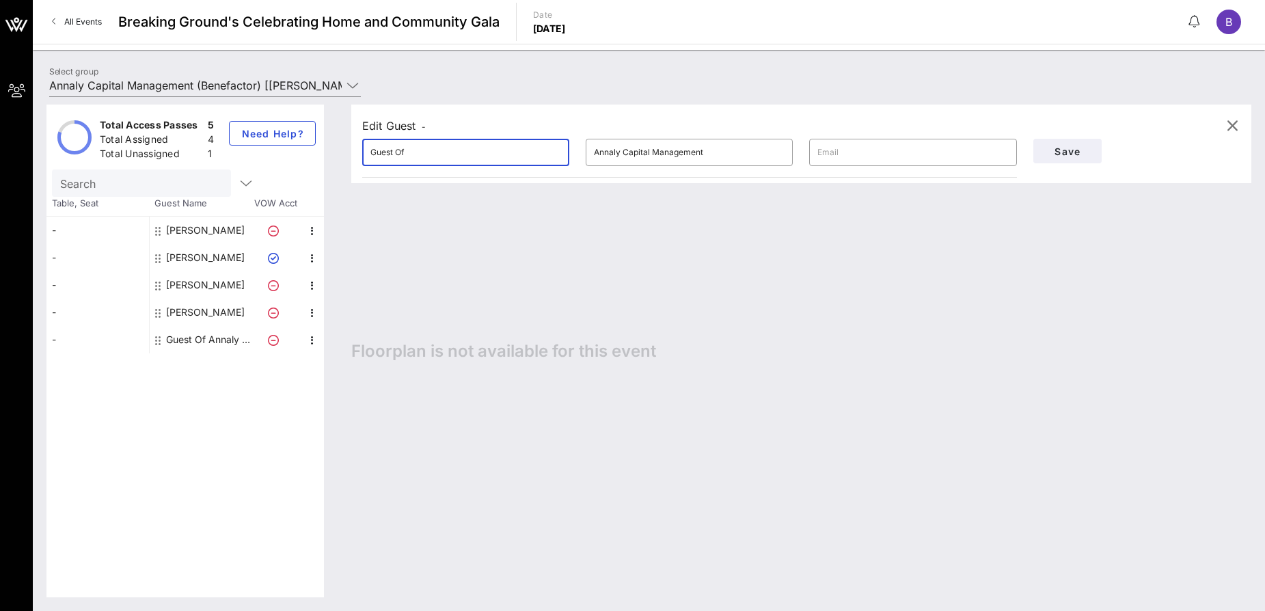
click at [402, 158] on input "Guest Of" at bounding box center [465, 152] width 191 height 22
type input "Echo"
type input "Dong"
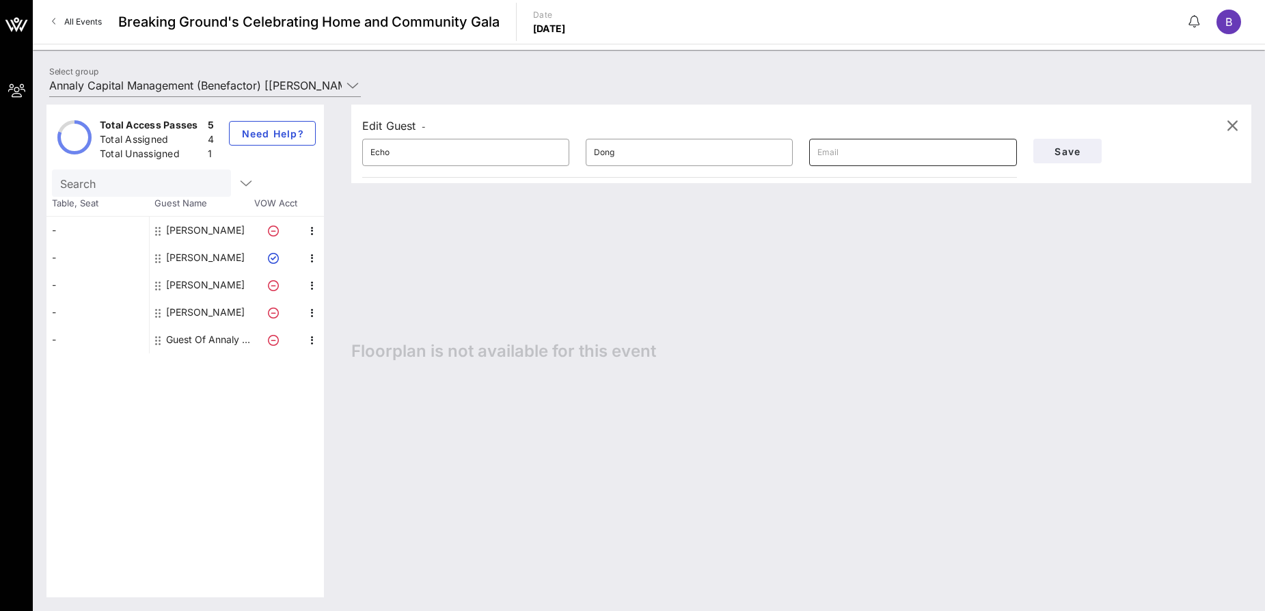
click at [898, 150] on input "text" at bounding box center [912, 152] width 191 height 22
paste input "[EMAIL_ADDRESS][DOMAIN_NAME]"
type input "[EMAIL_ADDRESS][DOMAIN_NAME]"
click at [1081, 149] on span "Save" at bounding box center [1067, 152] width 46 height 12
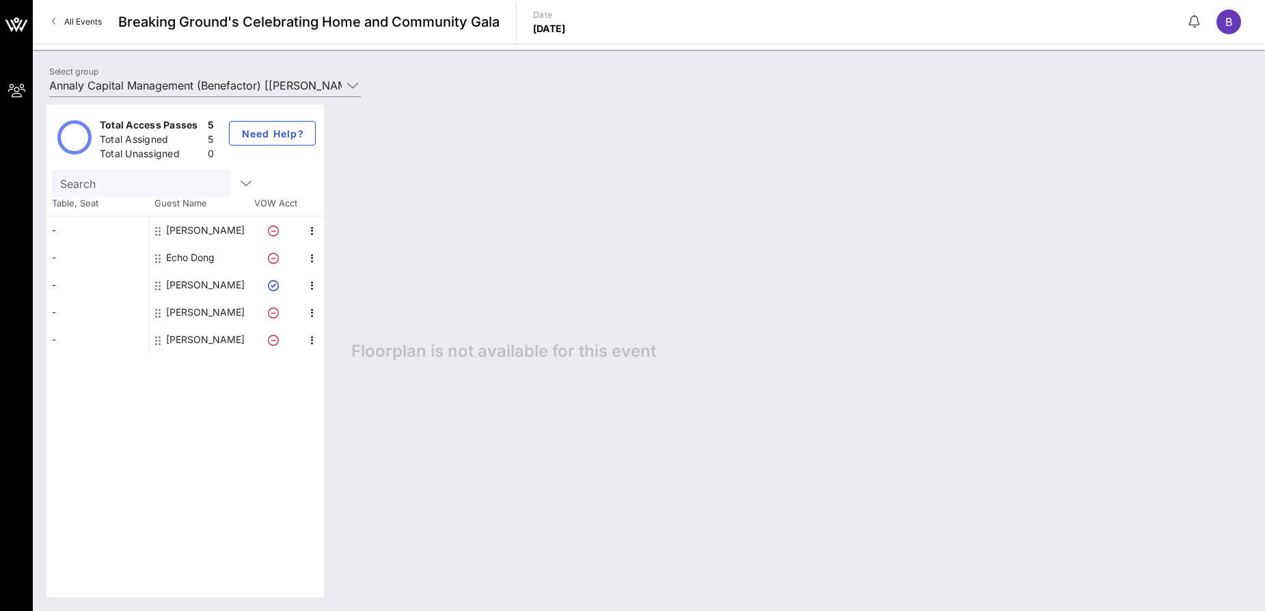
click at [55, 232] on div "-" at bounding box center [97, 230] width 102 height 27
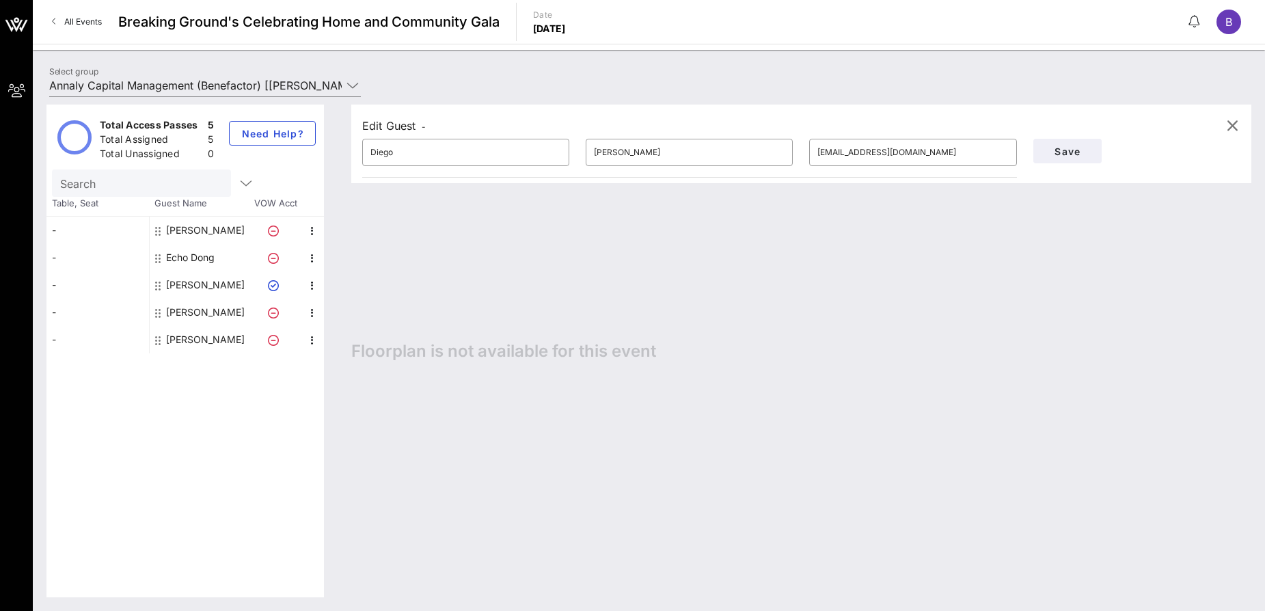
click at [105, 227] on div "-" at bounding box center [97, 230] width 102 height 27
click at [58, 230] on div "-" at bounding box center [97, 230] width 102 height 27
click at [230, 234] on div "[PERSON_NAME]" at bounding box center [201, 230] width 102 height 27
click at [203, 227] on div "[PERSON_NAME]" at bounding box center [205, 230] width 79 height 27
click at [109, 186] on input "Search" at bounding box center [140, 183] width 160 height 18
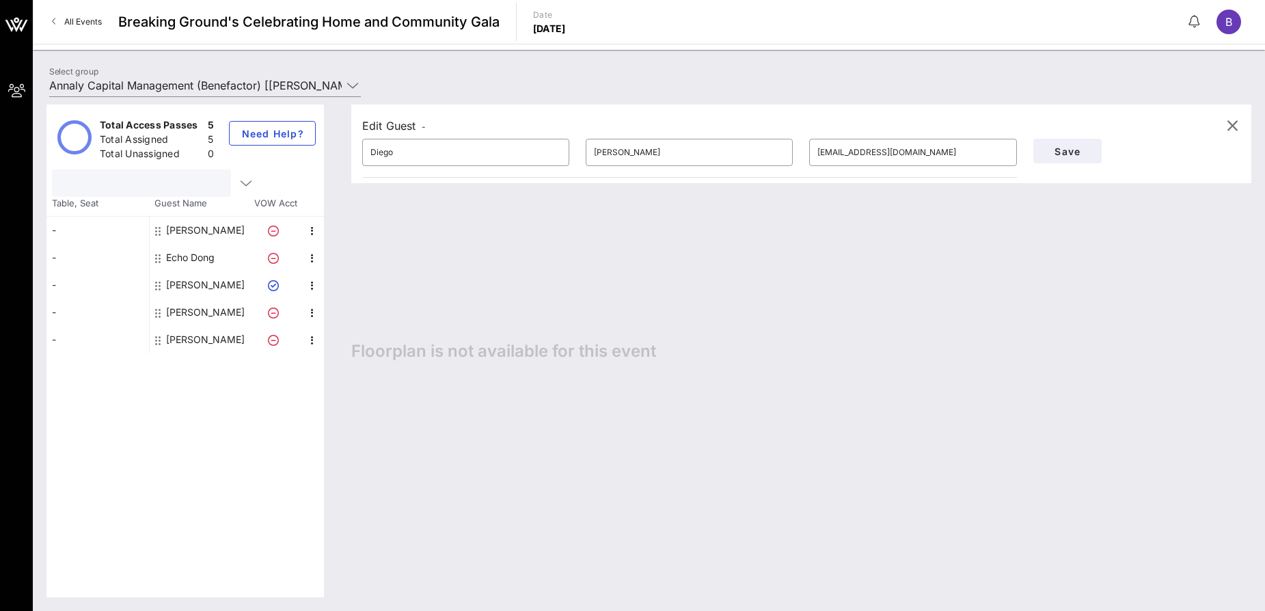
click at [81, 208] on span "Table, Seat" at bounding box center [97, 204] width 102 height 14
click at [71, 203] on span "Table, Seat" at bounding box center [97, 204] width 102 height 14
click at [57, 238] on div "-" at bounding box center [97, 230] width 102 height 27
click at [93, 142] on div "Total Access Passes 5 Total Assigned 5 Total Unassigned 0" at bounding box center [136, 136] width 159 height 43
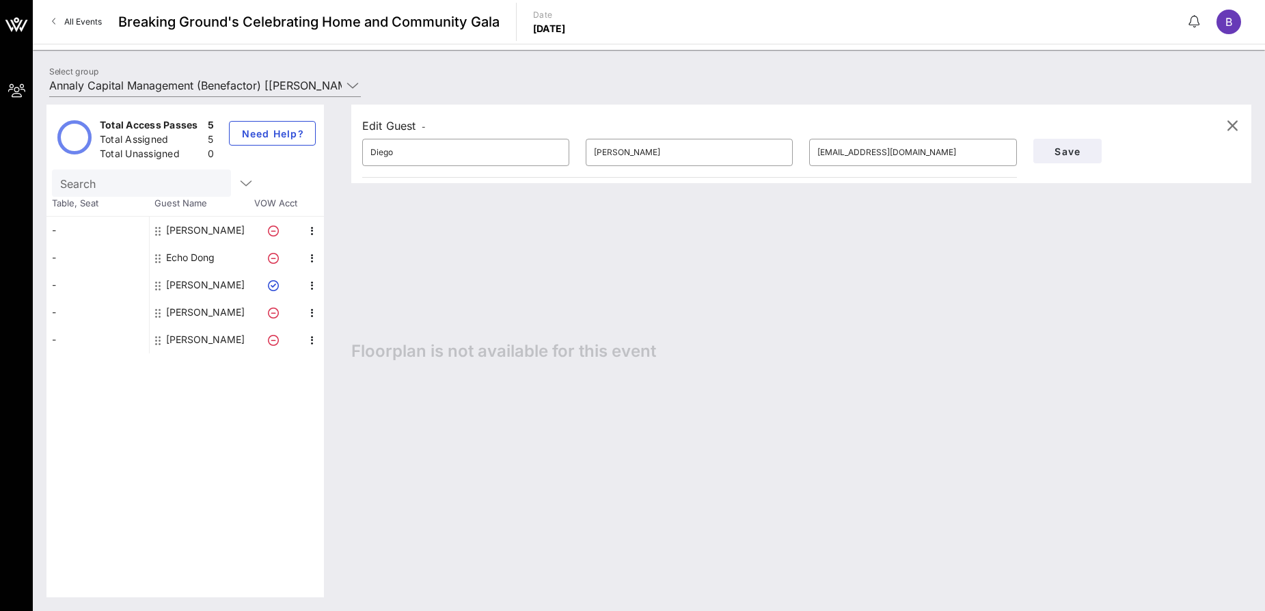
click at [82, 140] on circle at bounding box center [74, 137] width 31 height 31
